Goal: Transaction & Acquisition: Obtain resource

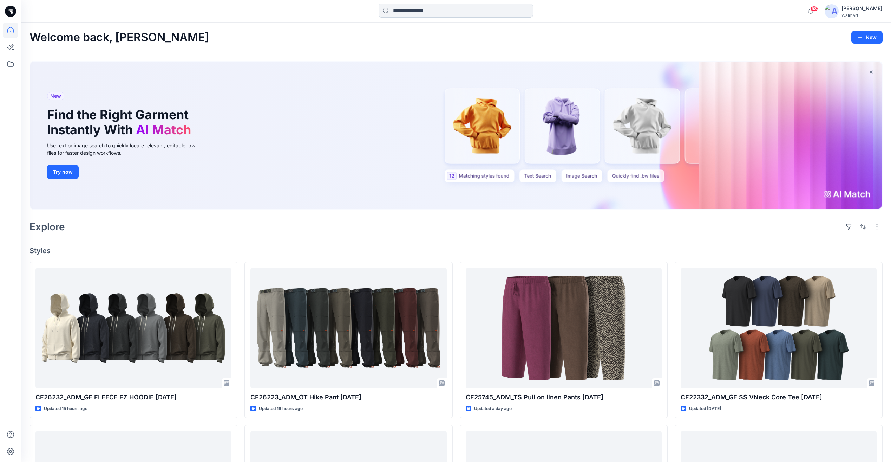
click at [424, 5] on input at bounding box center [456, 11] width 155 height 14
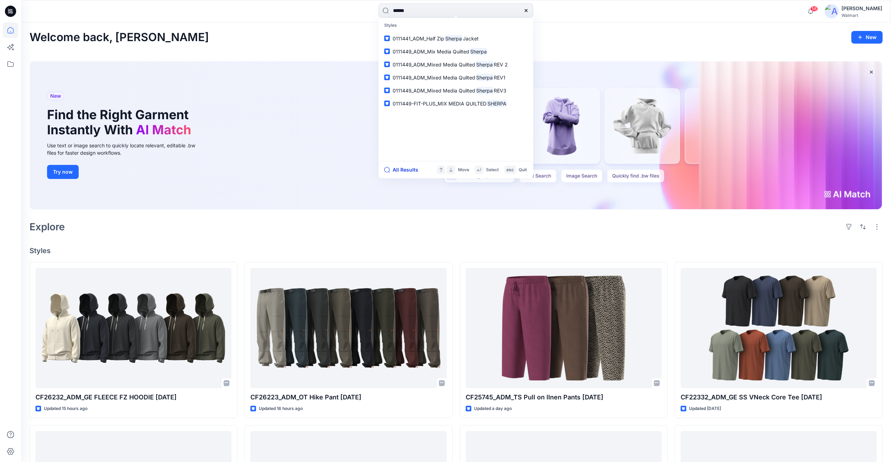
type input "******"
click at [402, 169] on button "All Results" at bounding box center [403, 169] width 39 height 8
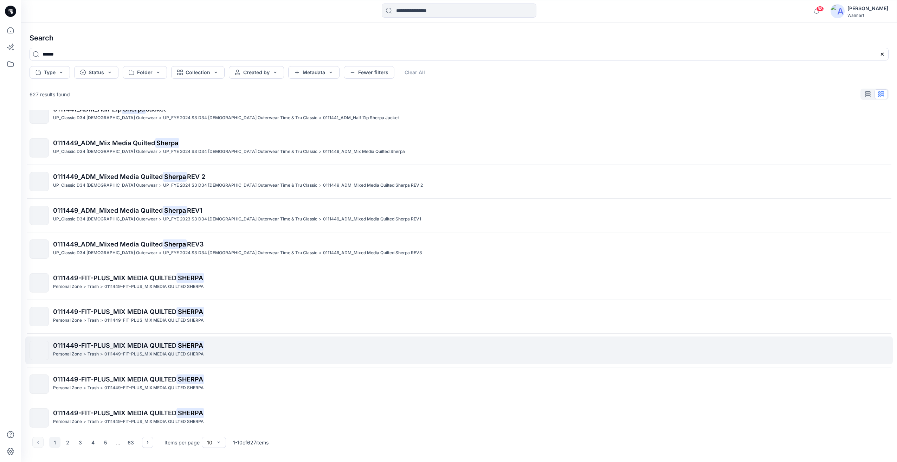
scroll to position [19, 0]
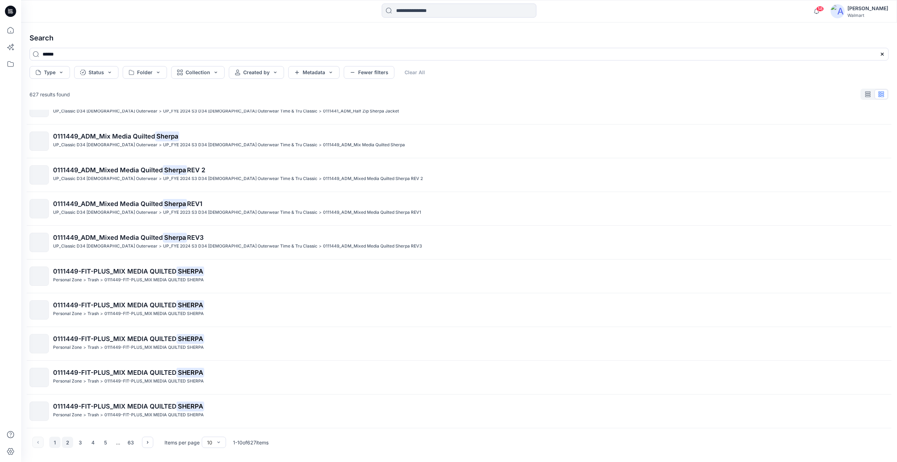
click at [65, 442] on button "2" at bounding box center [67, 441] width 11 height 11
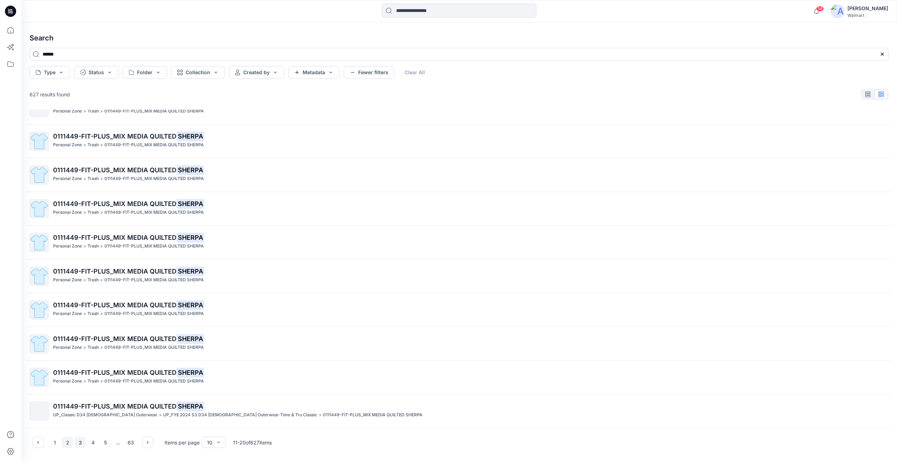
click at [82, 445] on button "3" at bounding box center [79, 441] width 11 height 11
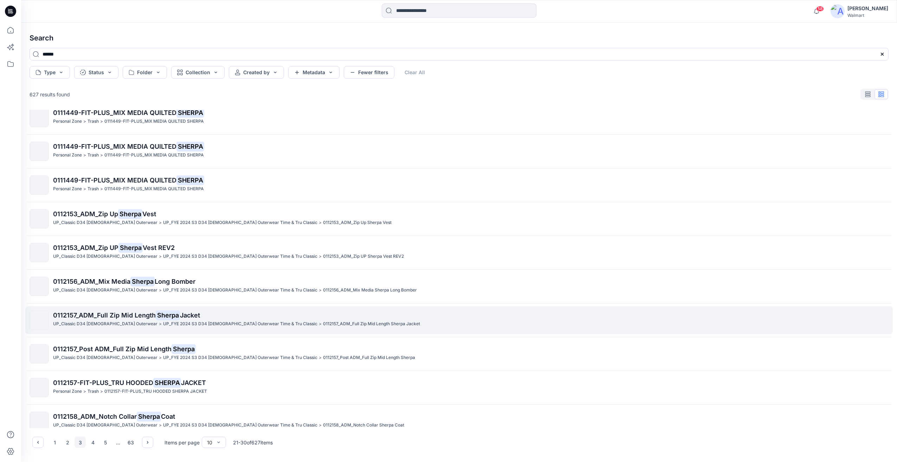
scroll to position [0, 0]
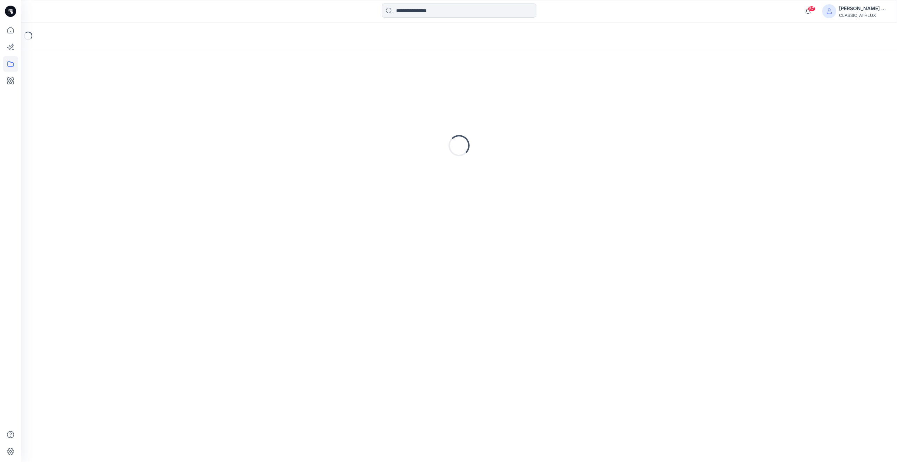
drag, startPoint x: 407, startPoint y: 9, endPoint x: 418, endPoint y: 15, distance: 12.6
click at [407, 9] on input at bounding box center [459, 11] width 155 height 14
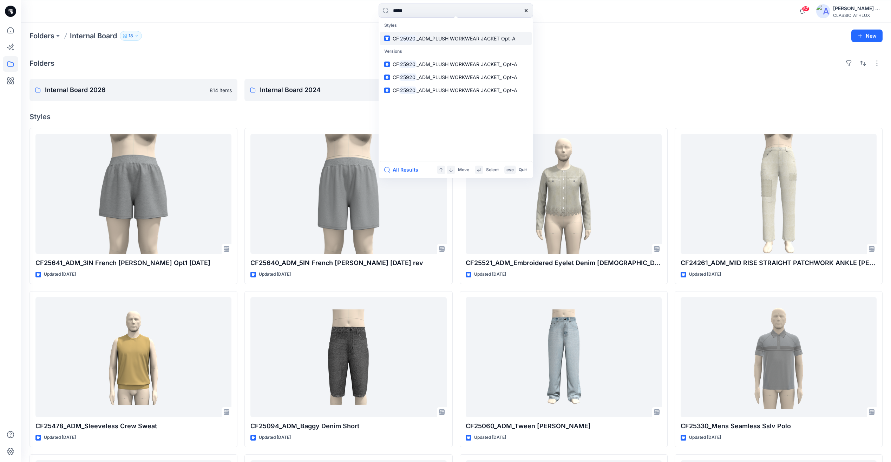
type input "*****"
click at [467, 39] on span "_ADM_PLUSH WORKWEAR JACKET Opt-A" at bounding box center [466, 38] width 99 height 6
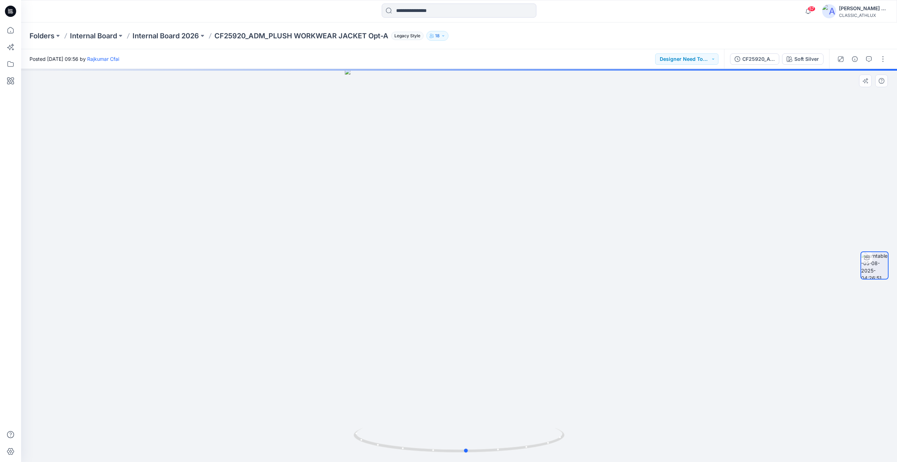
drag, startPoint x: 656, startPoint y: 284, endPoint x: 170, endPoint y: 117, distance: 513.6
click at [444, 287] on div at bounding box center [459, 265] width 876 height 393
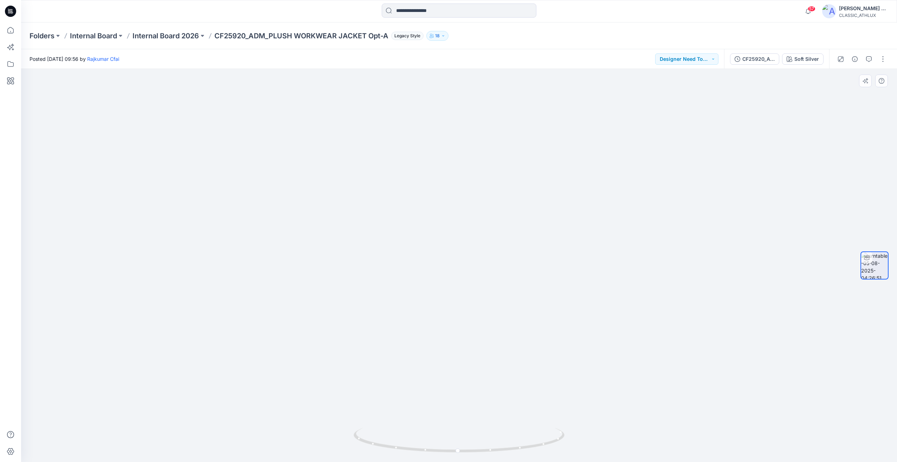
drag, startPoint x: 715, startPoint y: 291, endPoint x: 742, endPoint y: 370, distance: 83.6
click at [644, 293] on div at bounding box center [459, 265] width 876 height 393
drag, startPoint x: 755, startPoint y: 372, endPoint x: 624, endPoint y: 390, distance: 133.0
click at [624, 390] on div at bounding box center [459, 265] width 876 height 393
drag, startPoint x: 668, startPoint y: 347, endPoint x: 437, endPoint y: 324, distance: 232.4
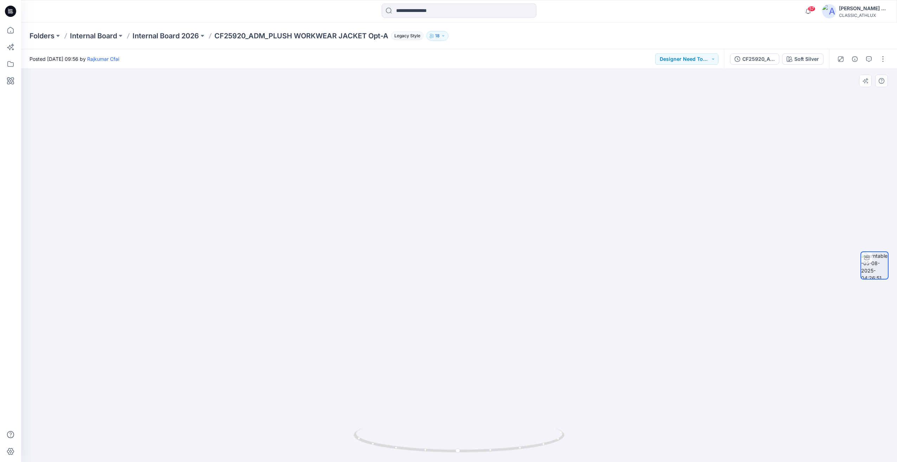
click at [437, 324] on div at bounding box center [459, 265] width 876 height 393
drag, startPoint x: 578, startPoint y: 405, endPoint x: 471, endPoint y: 394, distance: 107.4
click at [471, 394] on div at bounding box center [459, 265] width 876 height 393
drag, startPoint x: 601, startPoint y: 389, endPoint x: 566, endPoint y: 377, distance: 36.9
click at [564, 379] on div at bounding box center [459, 265] width 876 height 393
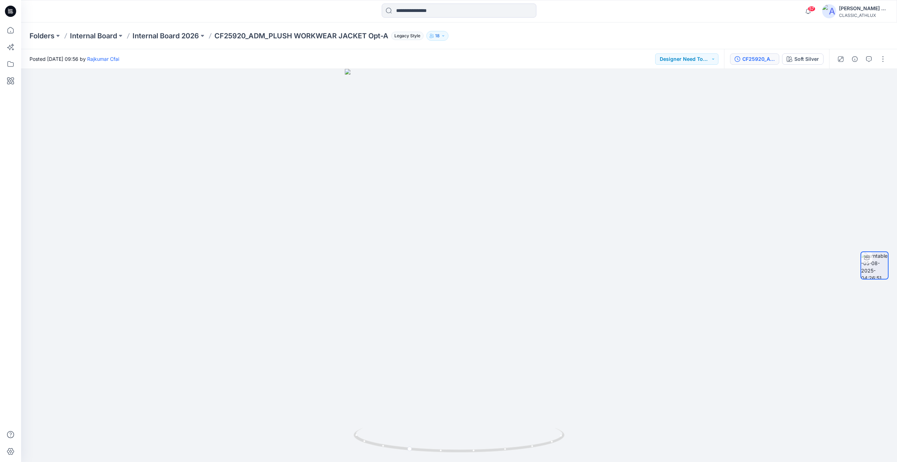
click at [759, 59] on div "CF25920_ADM_PLUSH WORKWEAR JACKET_ Opt-A" at bounding box center [758, 59] width 32 height 8
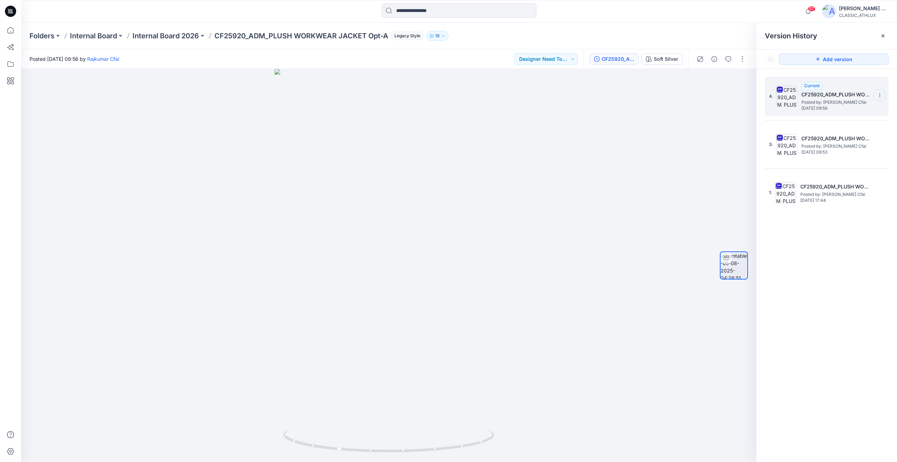
click at [878, 96] on icon at bounding box center [880, 95] width 6 height 6
click at [850, 107] on span "Download Source BW File" at bounding box center [843, 109] width 59 height 8
click at [663, 59] on div "Soft Silver" at bounding box center [666, 59] width 25 height 8
